Goal: Information Seeking & Learning: Learn about a topic

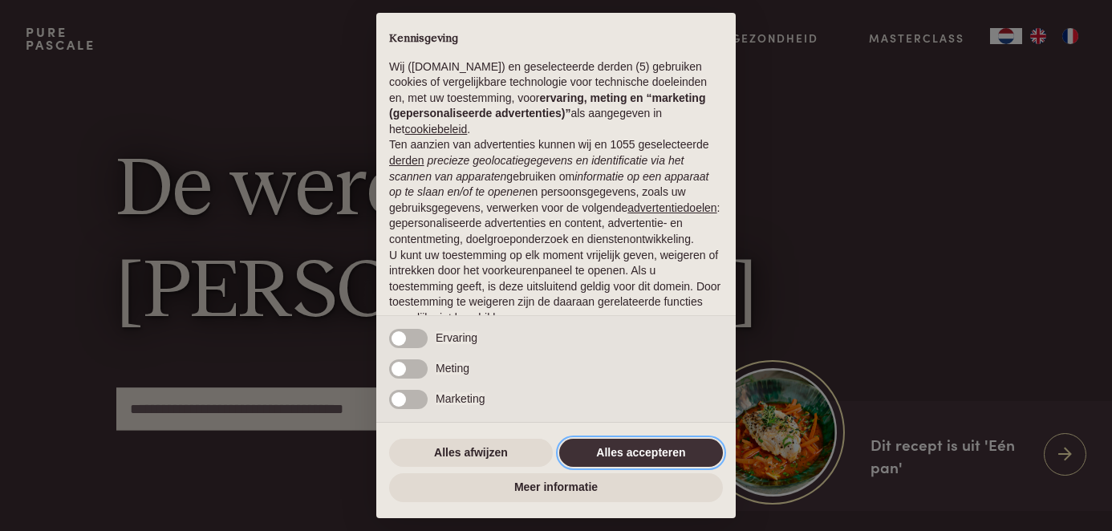
click at [612, 458] on button "Alles accepteren" at bounding box center [641, 453] width 164 height 29
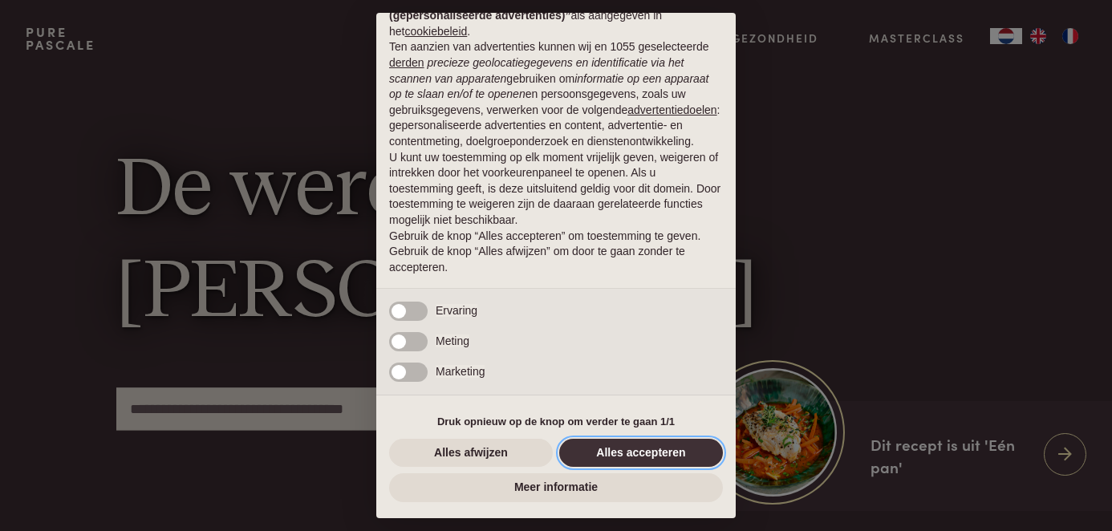
click at [628, 454] on button "Alles accepteren" at bounding box center [641, 453] width 164 height 29
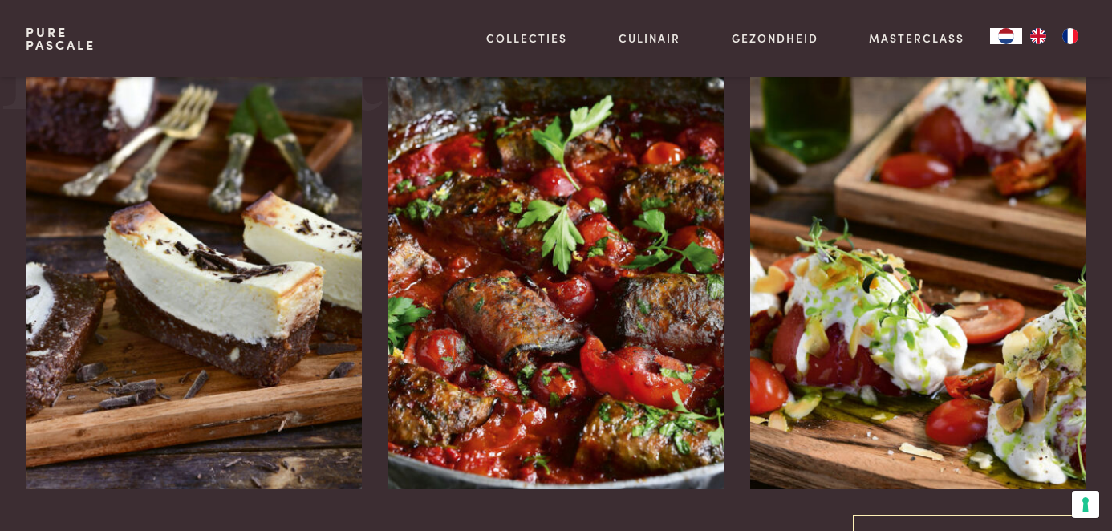
scroll to position [1715, 0]
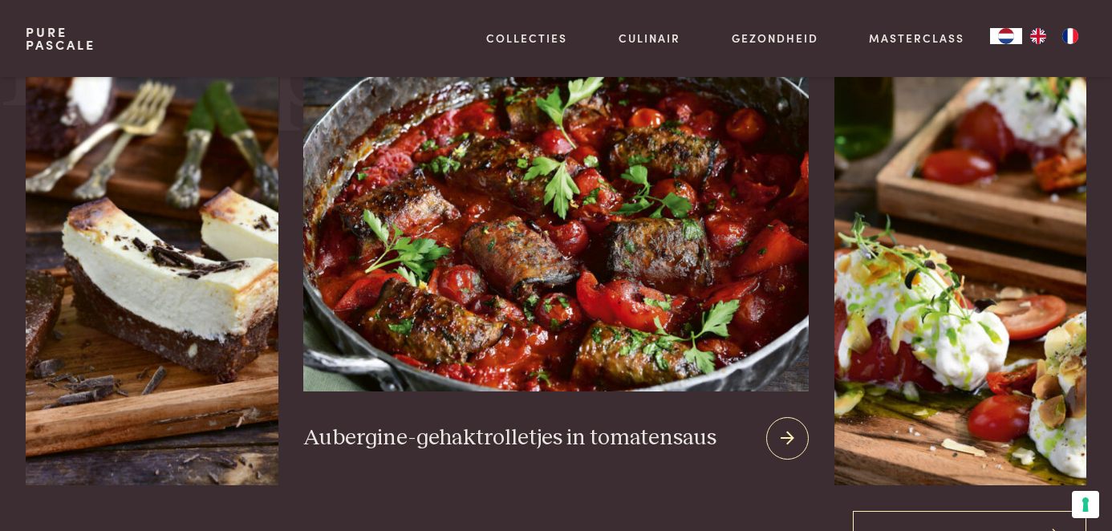
click at [622, 291] on img at bounding box center [555, 198] width 505 height 388
click at [792, 445] on icon at bounding box center [788, 438] width 14 height 23
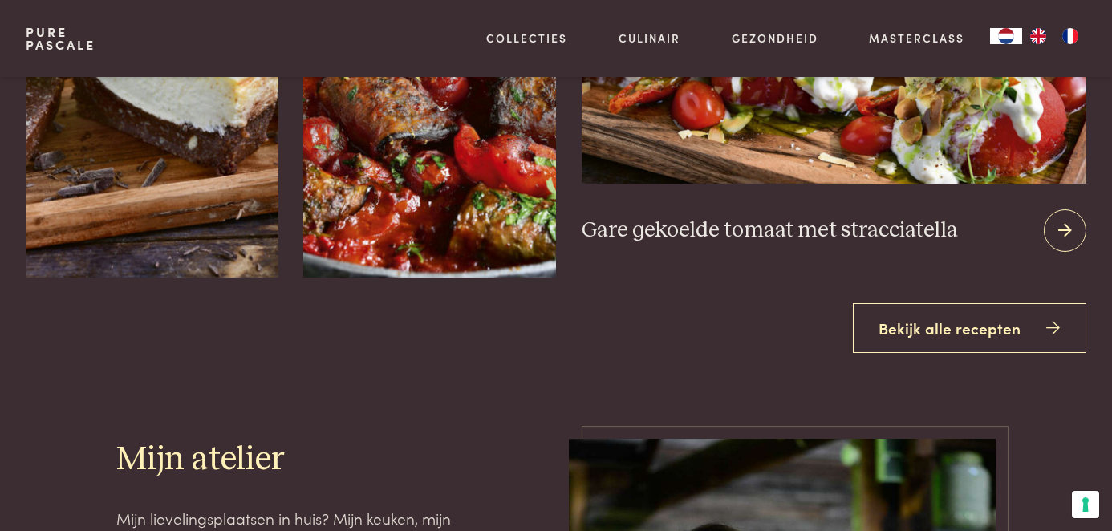
scroll to position [2059, 0]
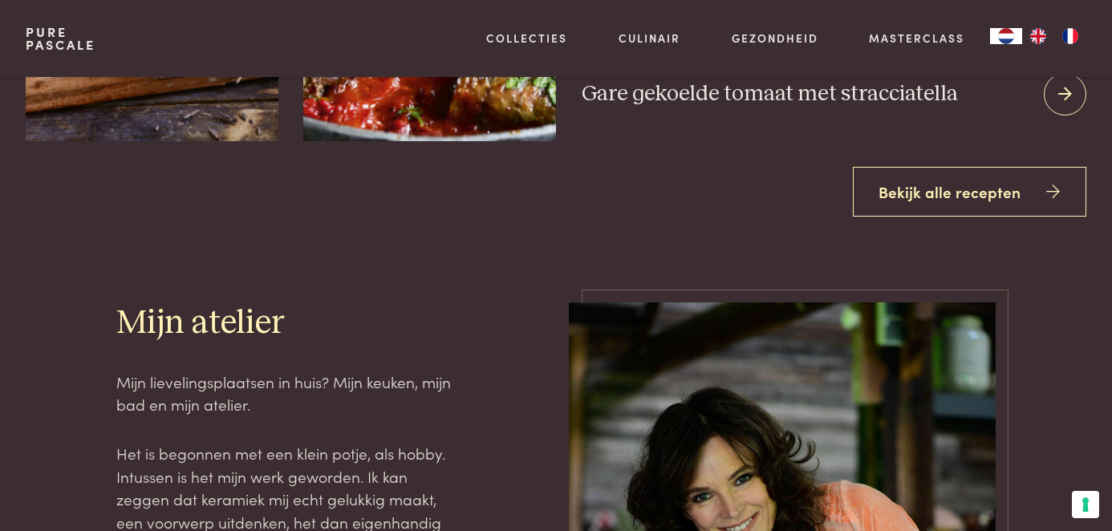
click at [944, 212] on link "Bekijk alle recepten" at bounding box center [970, 192] width 234 height 51
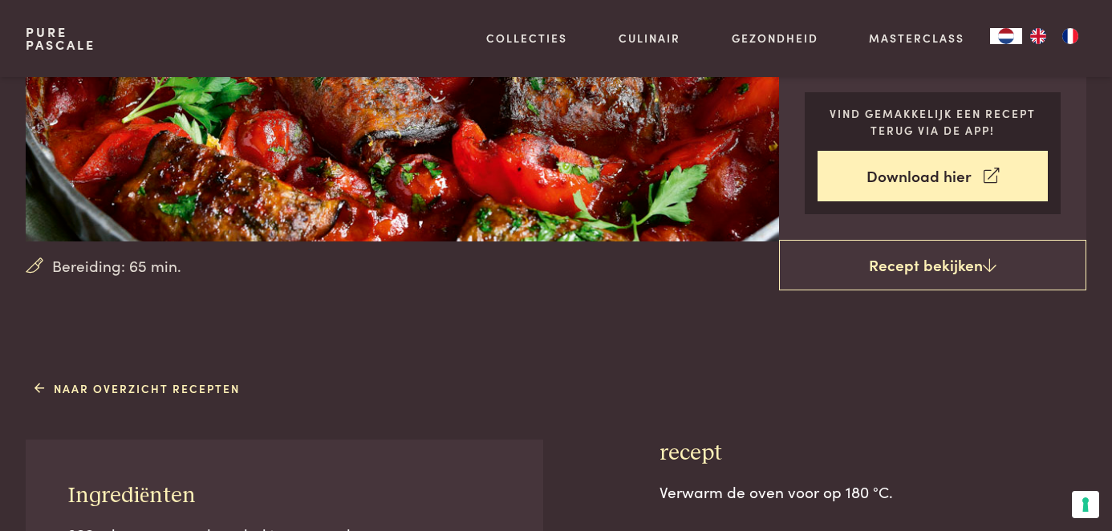
scroll to position [148, 0]
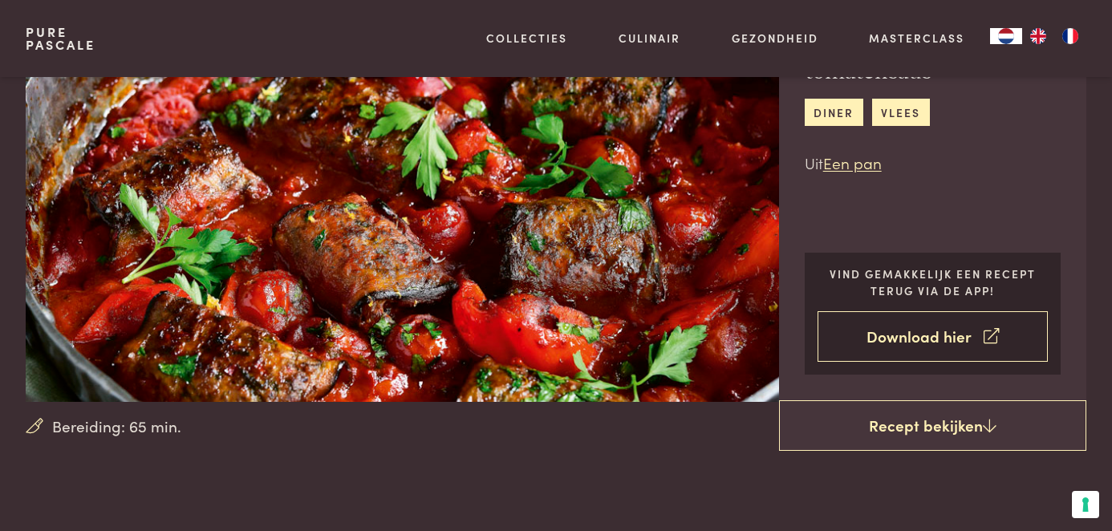
click at [890, 328] on link "Download hier" at bounding box center [933, 336] width 231 height 51
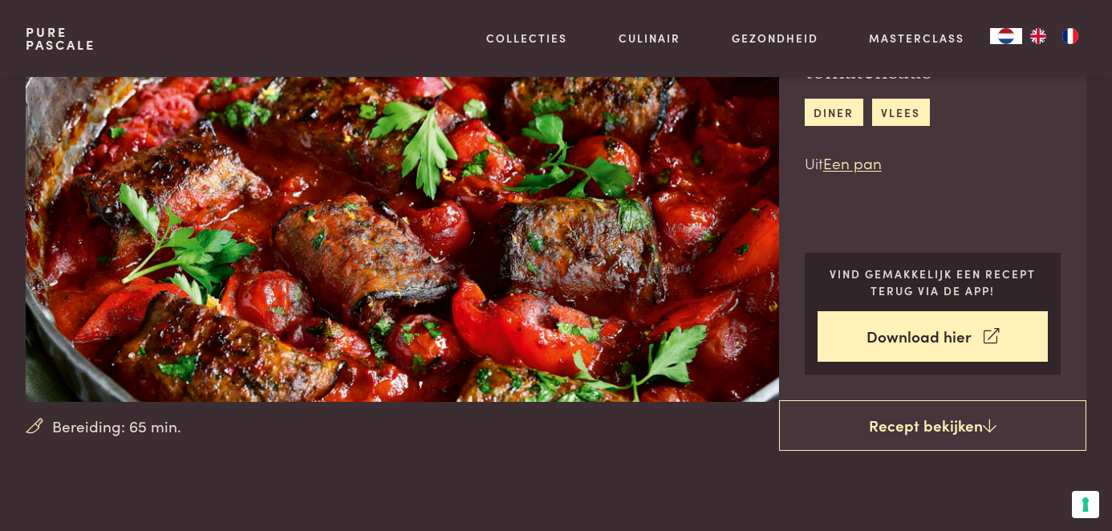
scroll to position [0, 0]
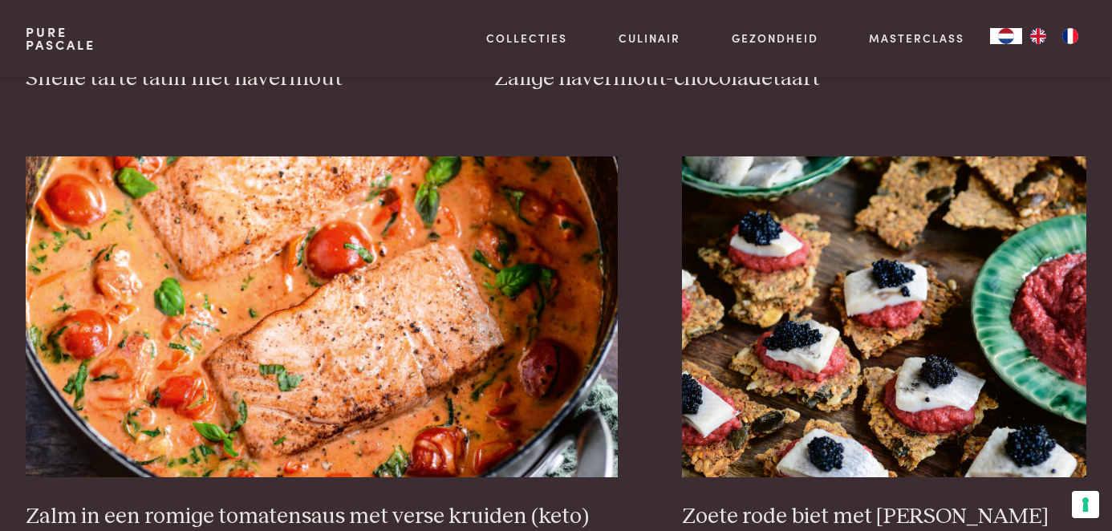
scroll to position [2734, 0]
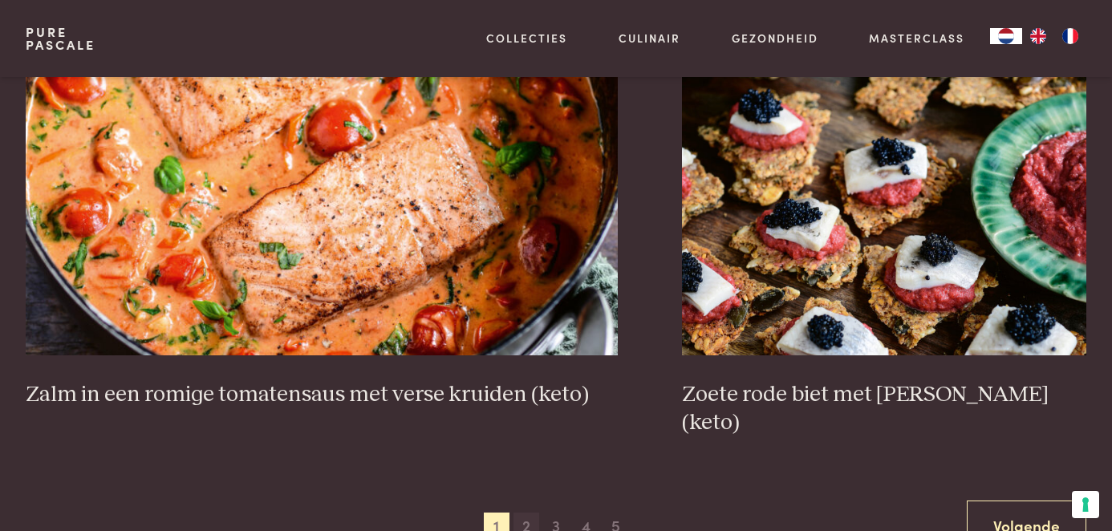
click at [528, 513] on span "2" at bounding box center [527, 526] width 26 height 26
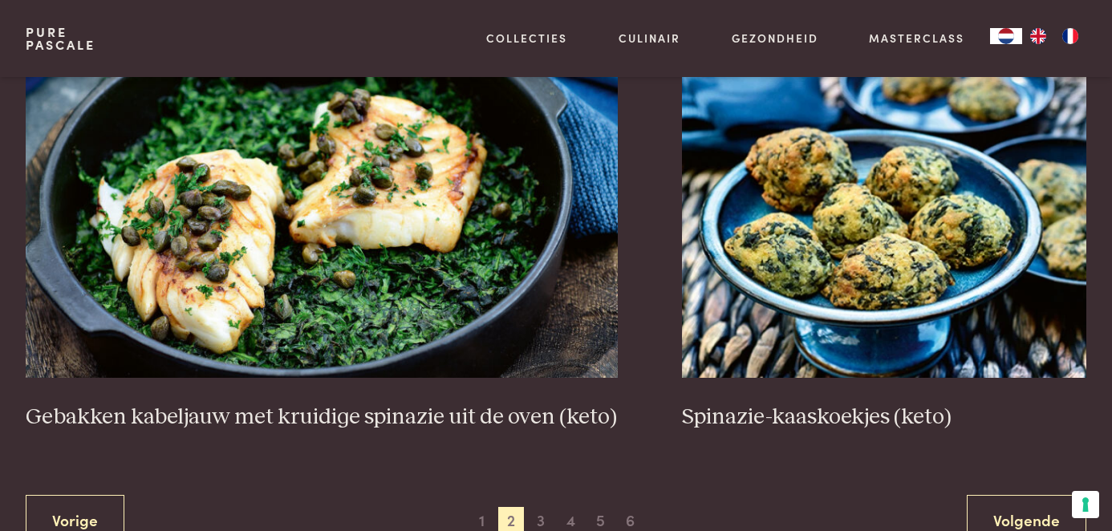
scroll to position [3038, 0]
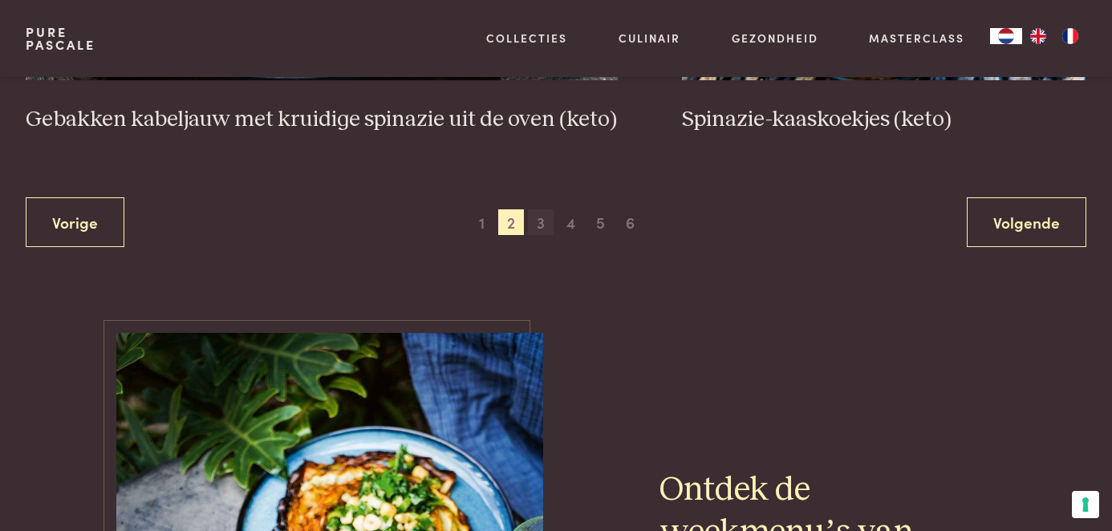
click at [545, 229] on span "3" at bounding box center [541, 222] width 26 height 26
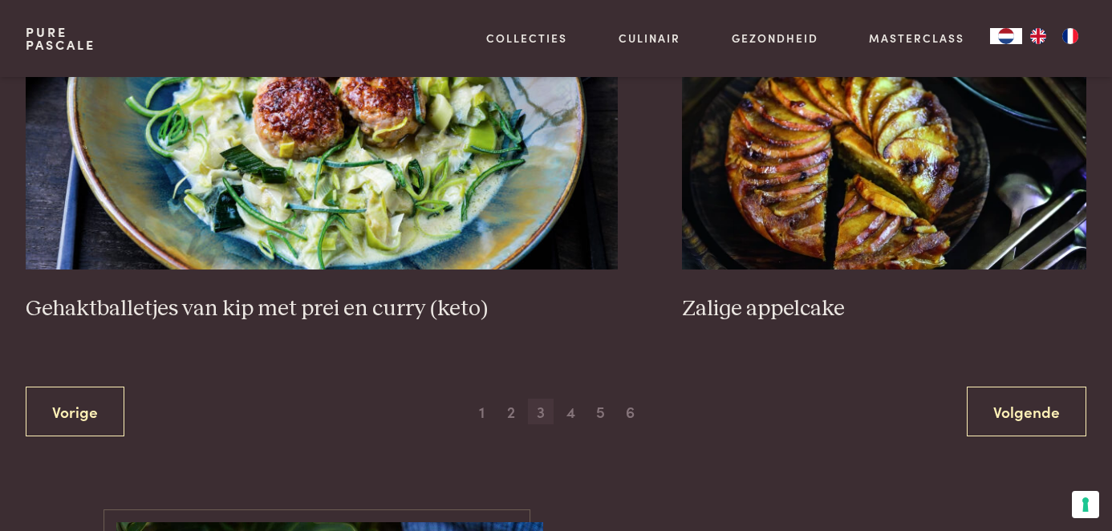
scroll to position [2910, 0]
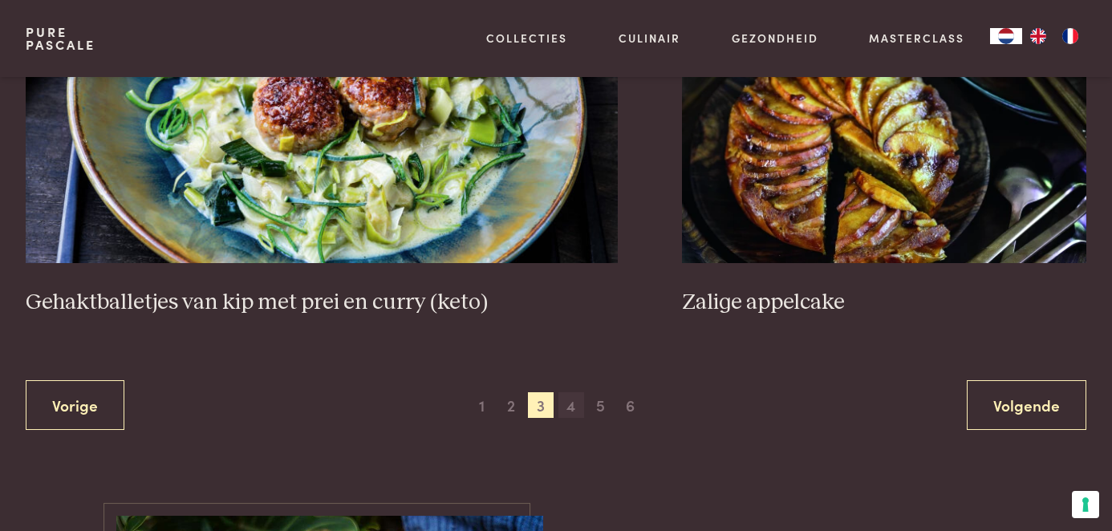
click at [576, 404] on span "4" at bounding box center [571, 405] width 26 height 26
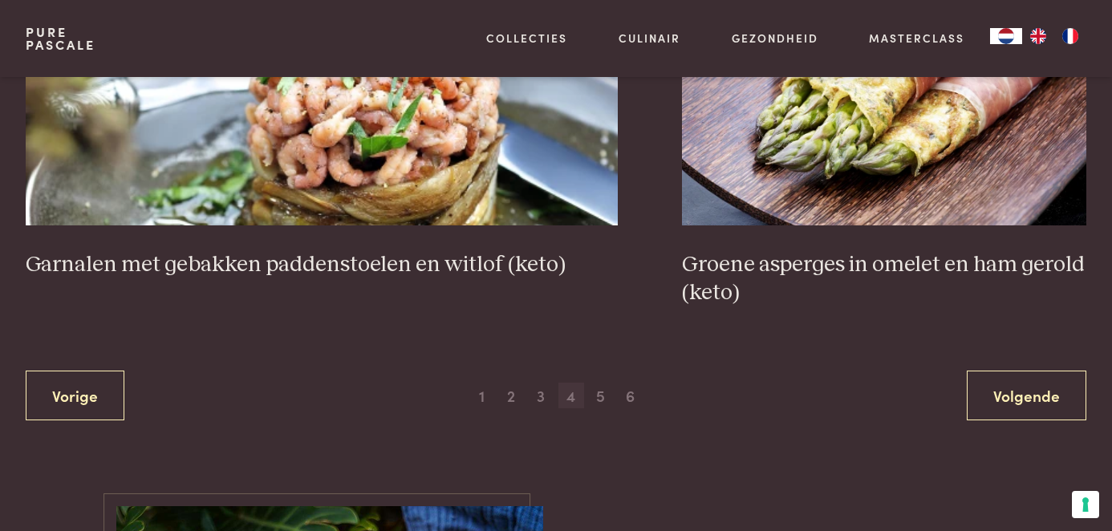
scroll to position [3059, 0]
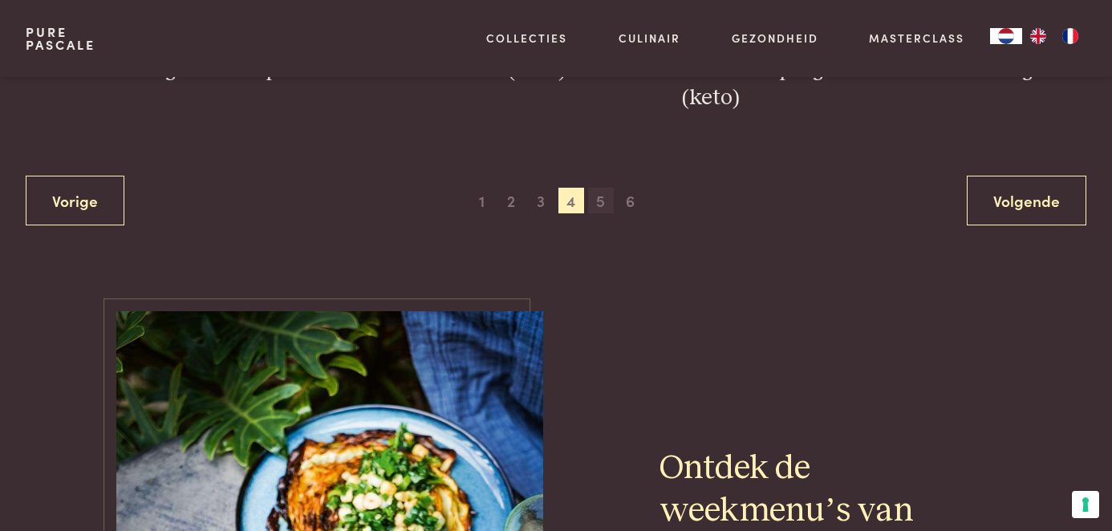
click at [601, 205] on span "5" at bounding box center [601, 201] width 26 height 26
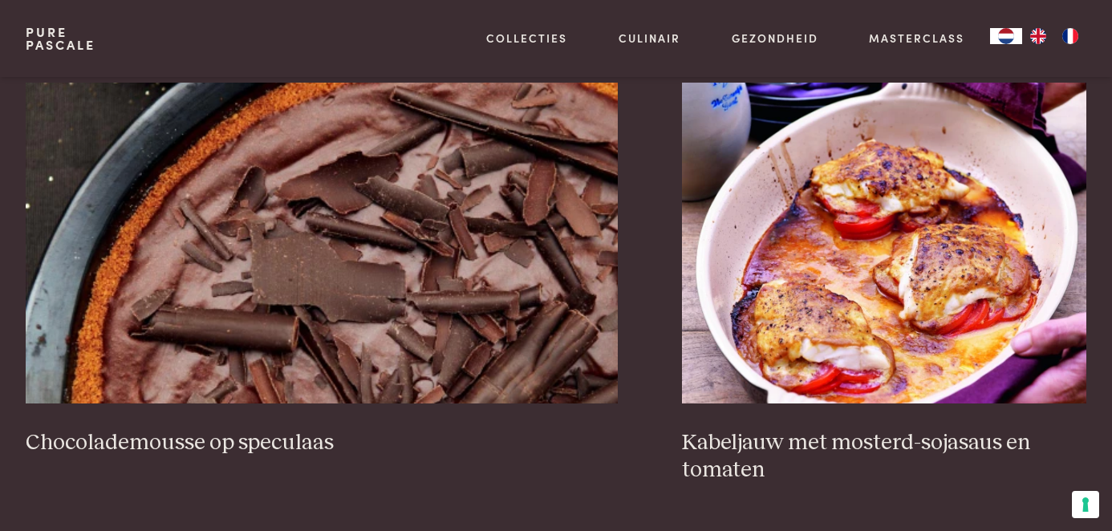
scroll to position [2823, 0]
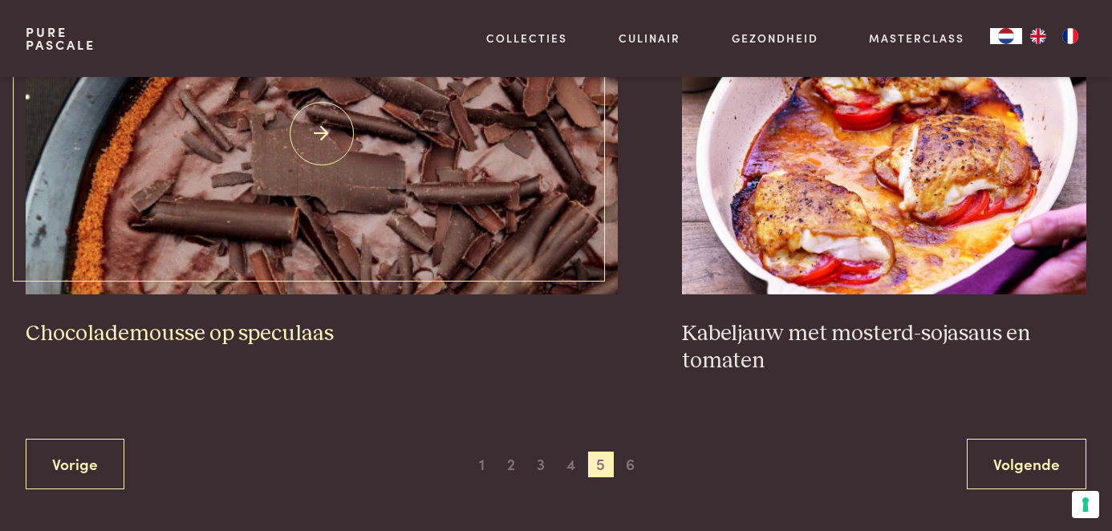
click at [480, 155] on img at bounding box center [322, 134] width 592 height 321
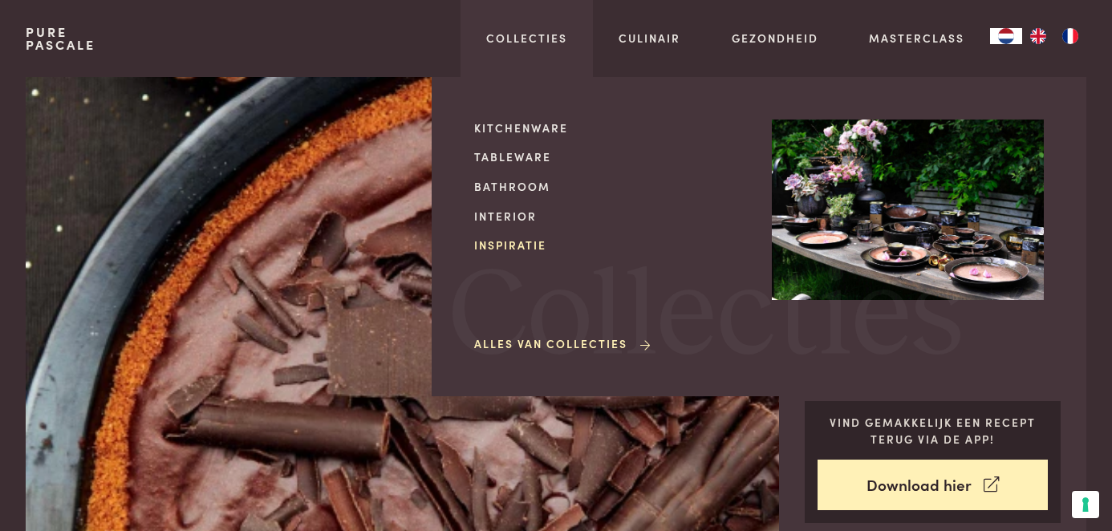
click at [514, 240] on link "Inspiratie" at bounding box center [610, 245] width 272 height 17
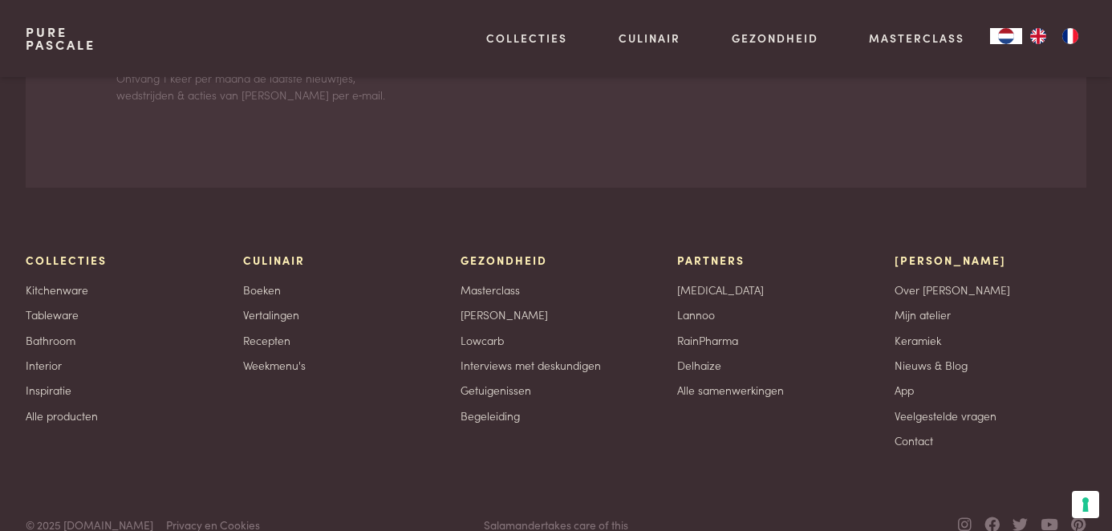
scroll to position [3225, 0]
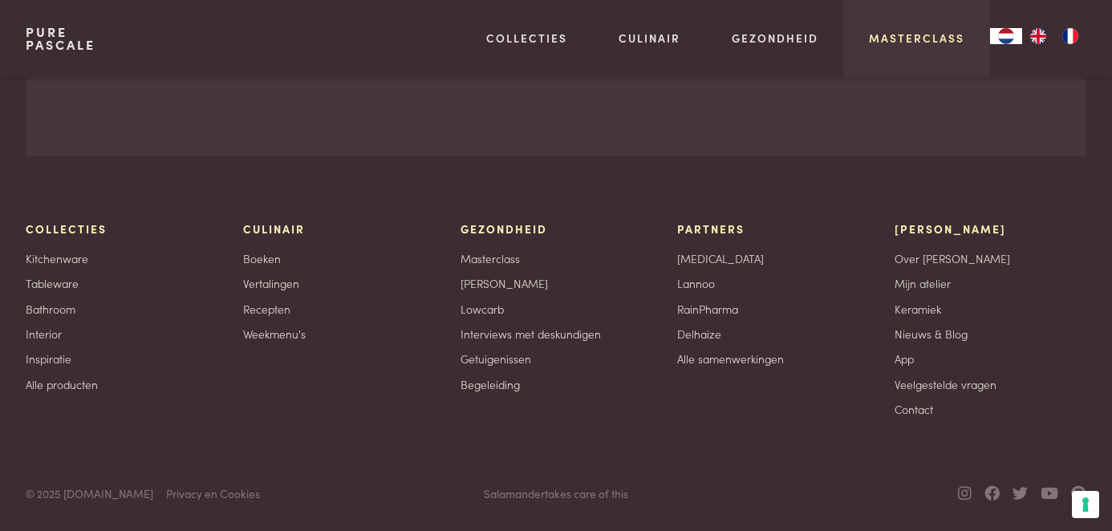
click at [918, 36] on link "Masterclass" at bounding box center [916, 38] width 95 height 17
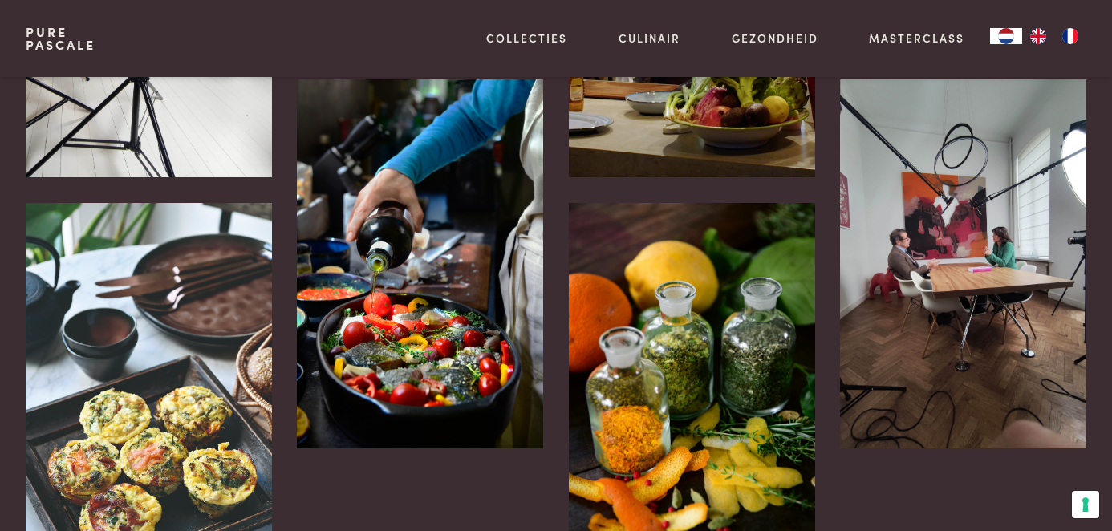
scroll to position [614, 0]
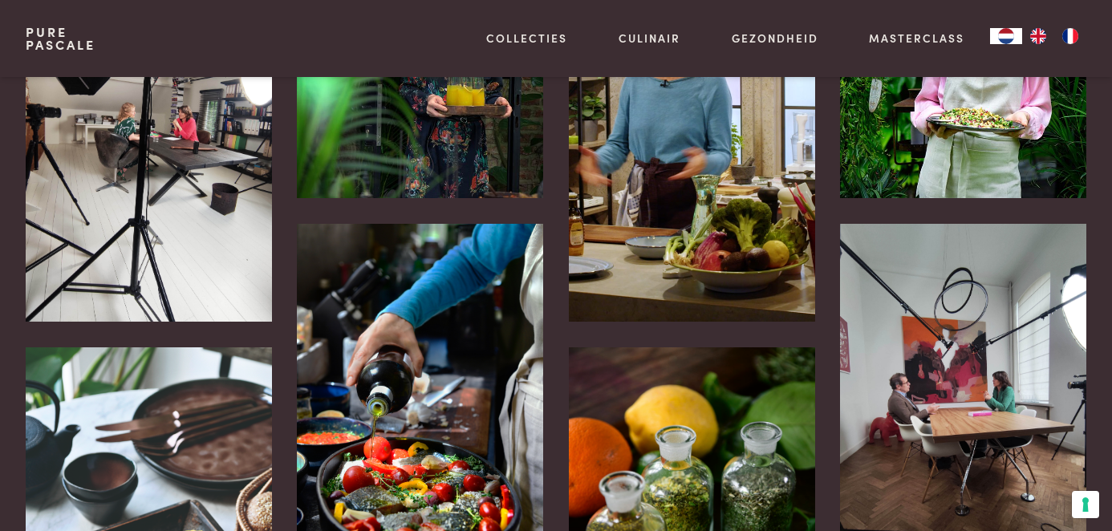
click at [986, 371] on img at bounding box center [963, 408] width 246 height 369
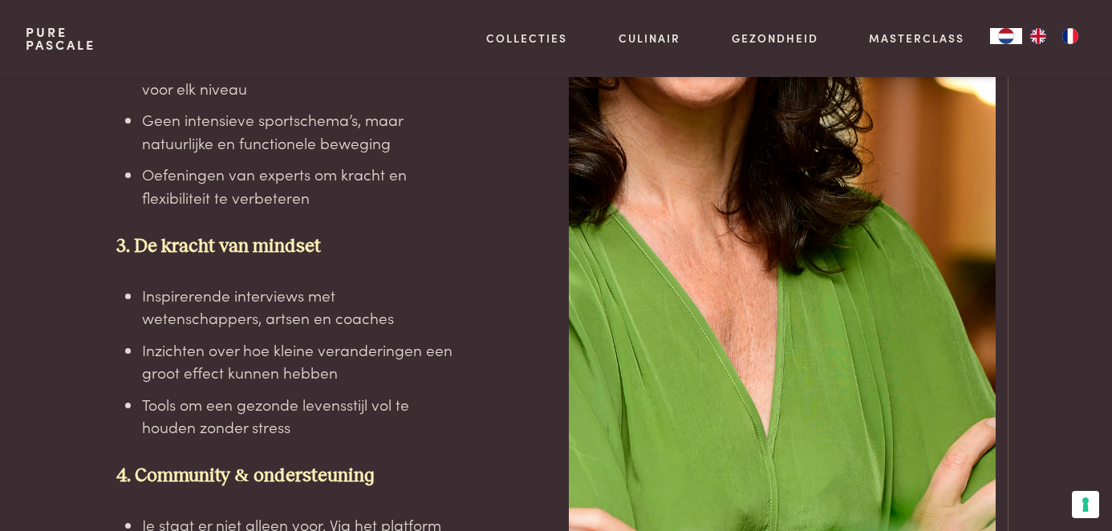
scroll to position [3242, 0]
